Goal: Task Accomplishment & Management: Manage account settings

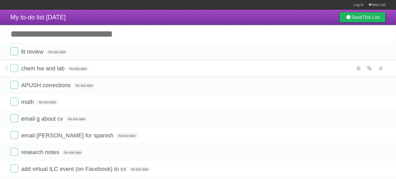
click at [44, 71] on span "chem hw and lab" at bounding box center [43, 68] width 45 height 7
click at [49, 70] on input "**********" at bounding box center [44, 68] width 47 height 7
click at [182, 70] on form "**********" at bounding box center [198, 68] width 376 height 9
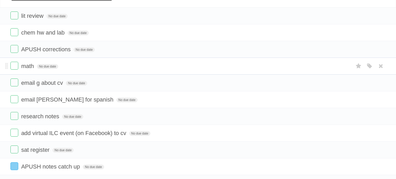
scroll to position [38, 0]
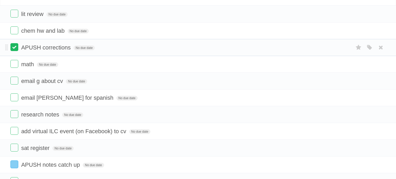
click at [15, 45] on label at bounding box center [14, 47] width 8 height 8
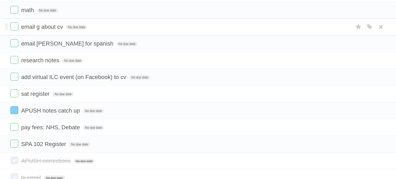
scroll to position [77, 0]
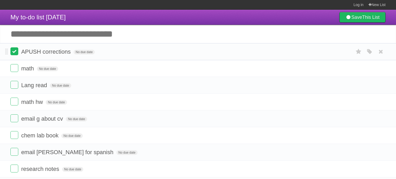
click at [15, 49] on label at bounding box center [14, 51] width 8 height 8
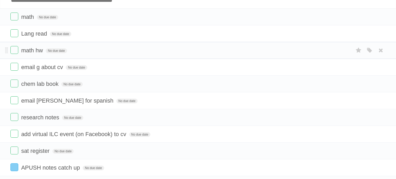
scroll to position [35, 0]
click at [17, 36] on label at bounding box center [14, 33] width 8 height 8
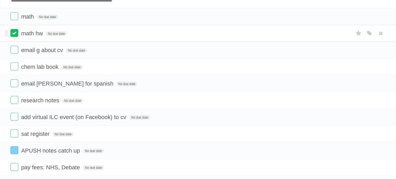
click at [15, 36] on label at bounding box center [14, 33] width 8 height 8
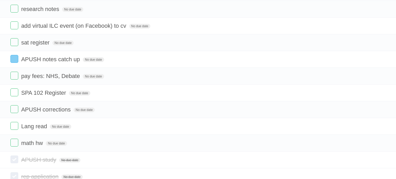
scroll to position [111, 0]
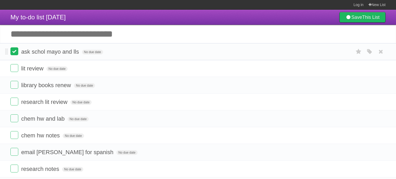
click at [15, 53] on label at bounding box center [14, 51] width 8 height 8
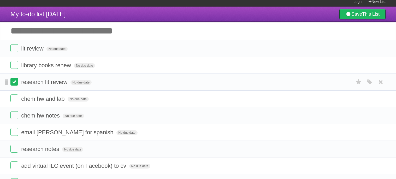
scroll to position [5, 0]
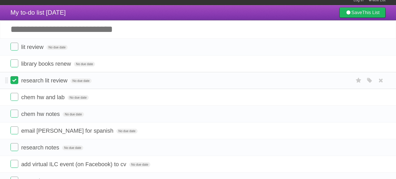
click at [15, 82] on label at bounding box center [14, 80] width 8 height 8
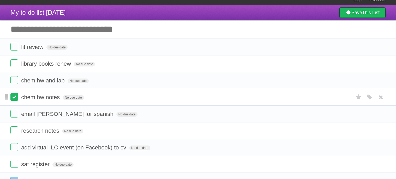
click at [12, 98] on label at bounding box center [14, 97] width 8 height 8
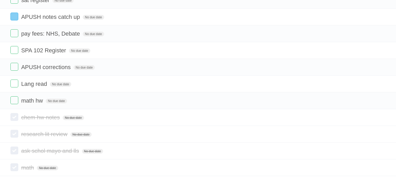
scroll to position [153, 0]
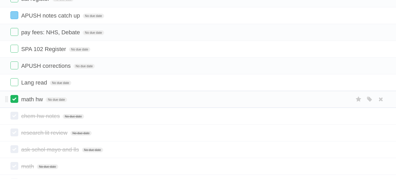
click at [14, 101] on label at bounding box center [14, 99] width 8 height 8
click at [17, 86] on label at bounding box center [14, 82] width 8 height 8
click at [15, 66] on label at bounding box center [14, 65] width 8 height 8
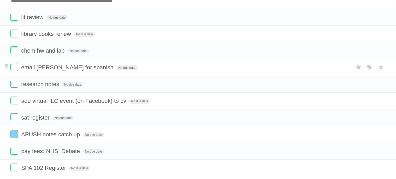
scroll to position [34, 0]
